Goal: Find specific page/section: Find specific page/section

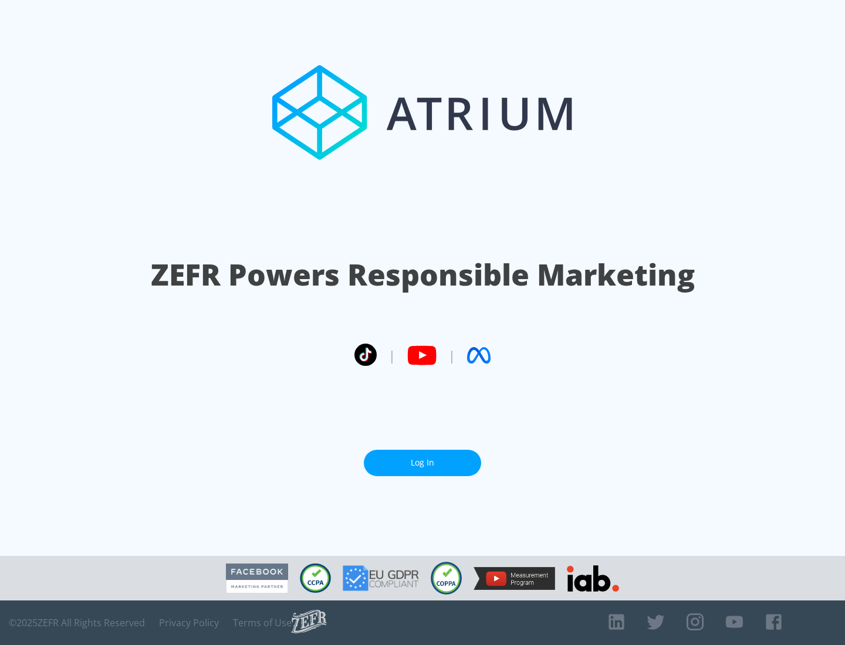
click at [422, 463] on link "Log In" at bounding box center [422, 463] width 117 height 26
